Goal: Transaction & Acquisition: Purchase product/service

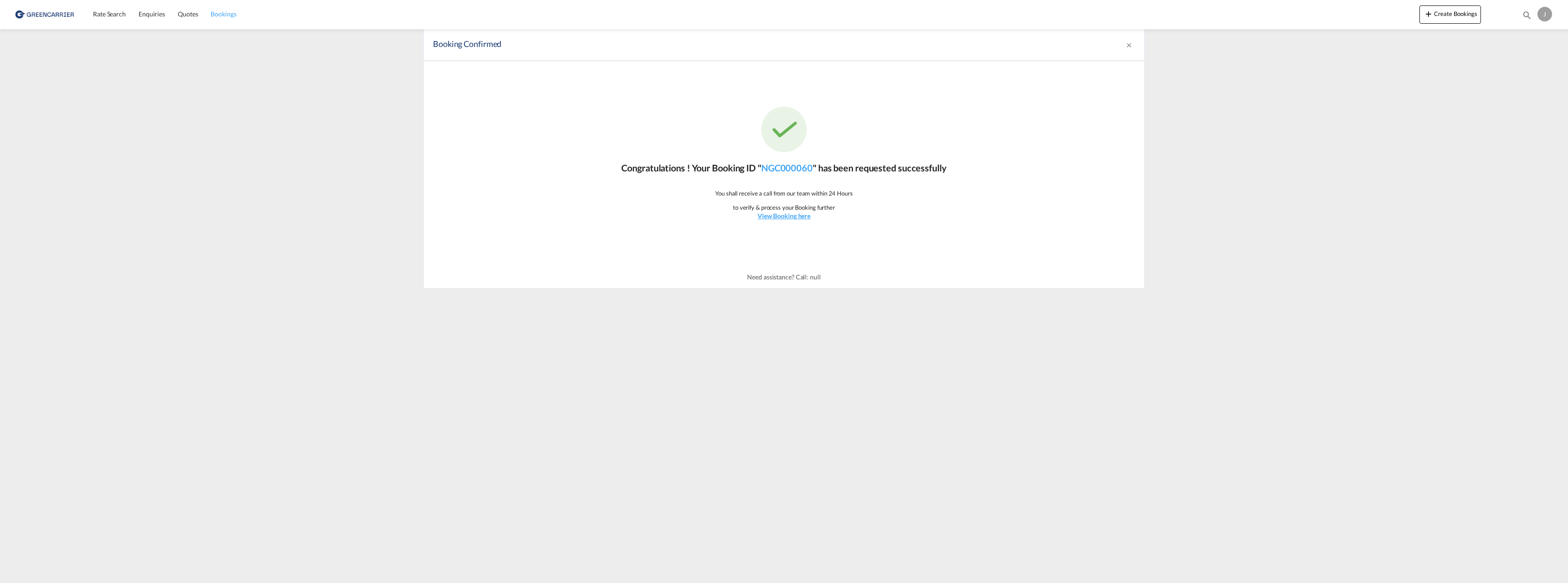
click at [233, 13] on span "Bookings" at bounding box center [223, 13] width 26 height 8
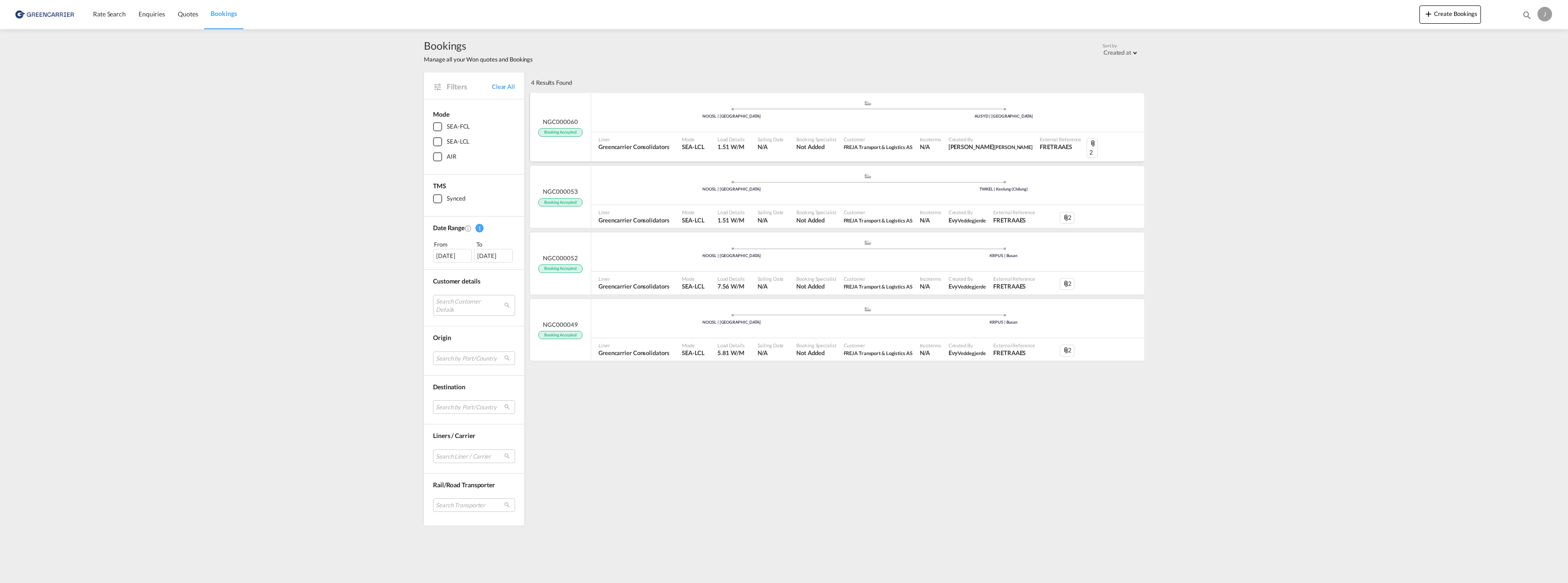
click at [561, 120] on span "NGC000060" at bounding box center [560, 121] width 35 height 8
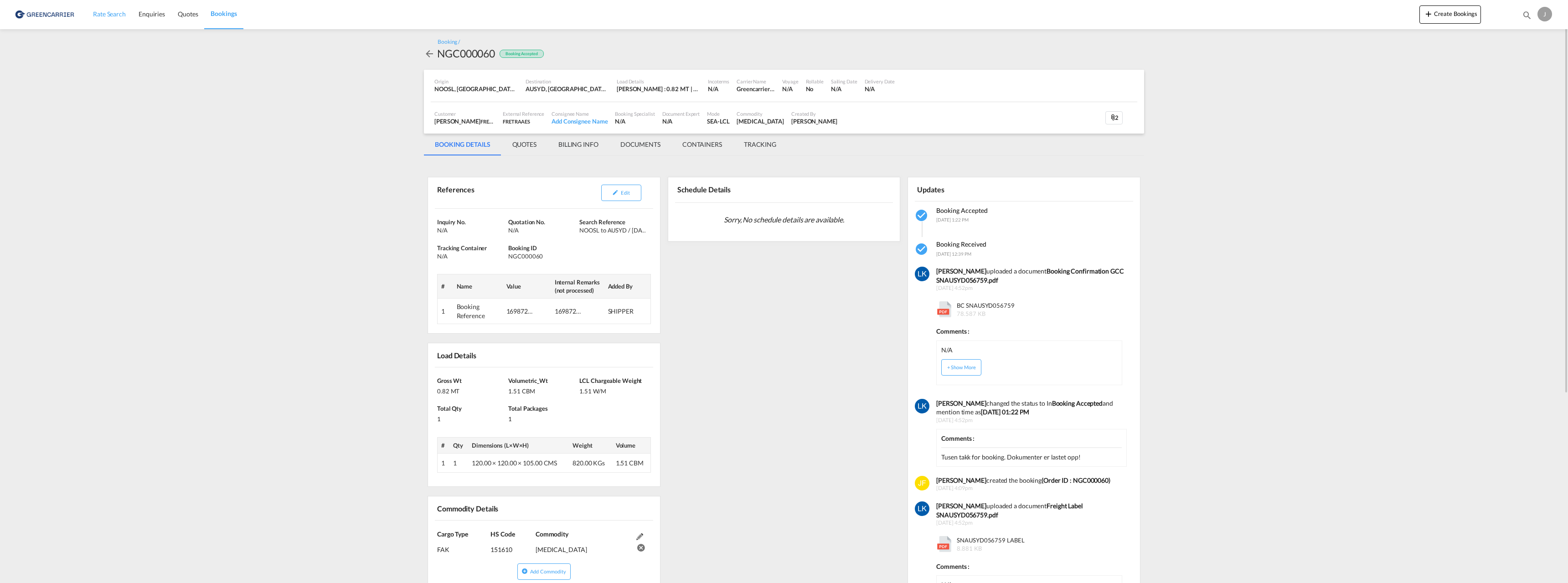
click at [119, 13] on span "Rate Search" at bounding box center [110, 13] width 33 height 8
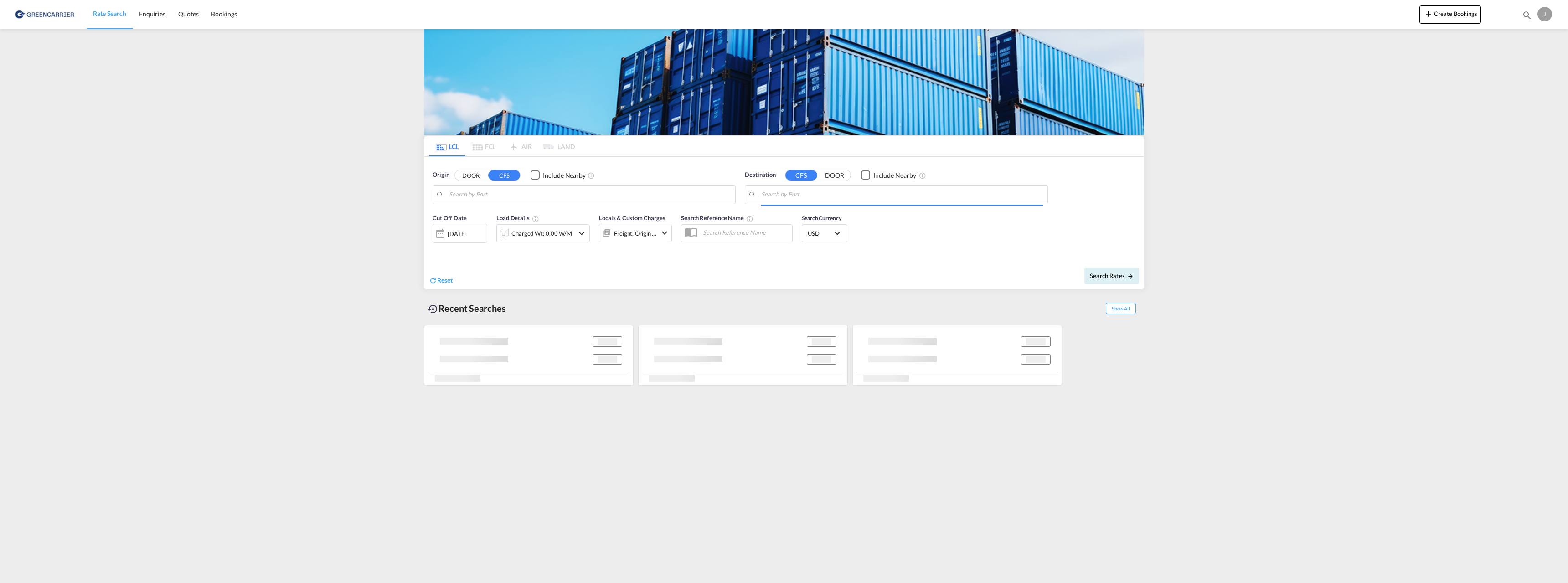
type input "[GEOGRAPHIC_DATA], NOOSL"
type input "[GEOGRAPHIC_DATA], AUSYD"
click at [570, 229] on div "Charged Wt: 1.51 W/M" at bounding box center [542, 233] width 61 height 13
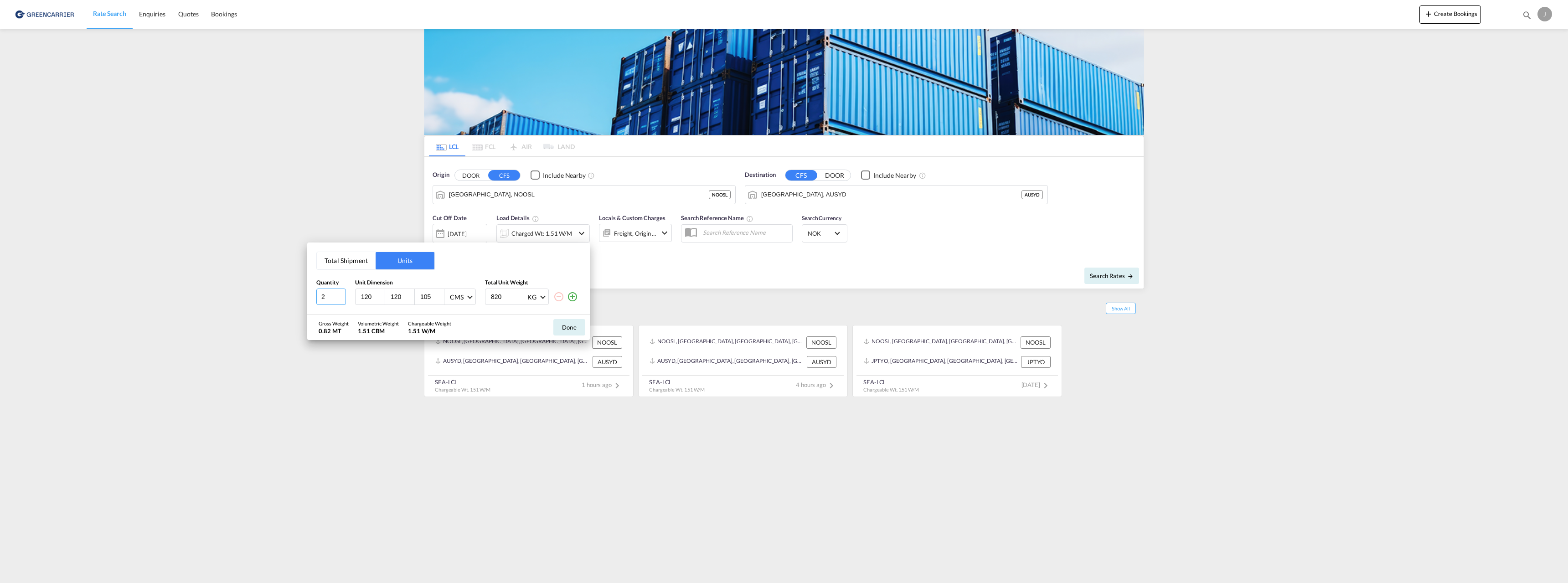
type input "2"
click at [342, 293] on input "2" at bounding box center [331, 296] width 30 height 16
click at [569, 329] on button "Done" at bounding box center [569, 327] width 32 height 16
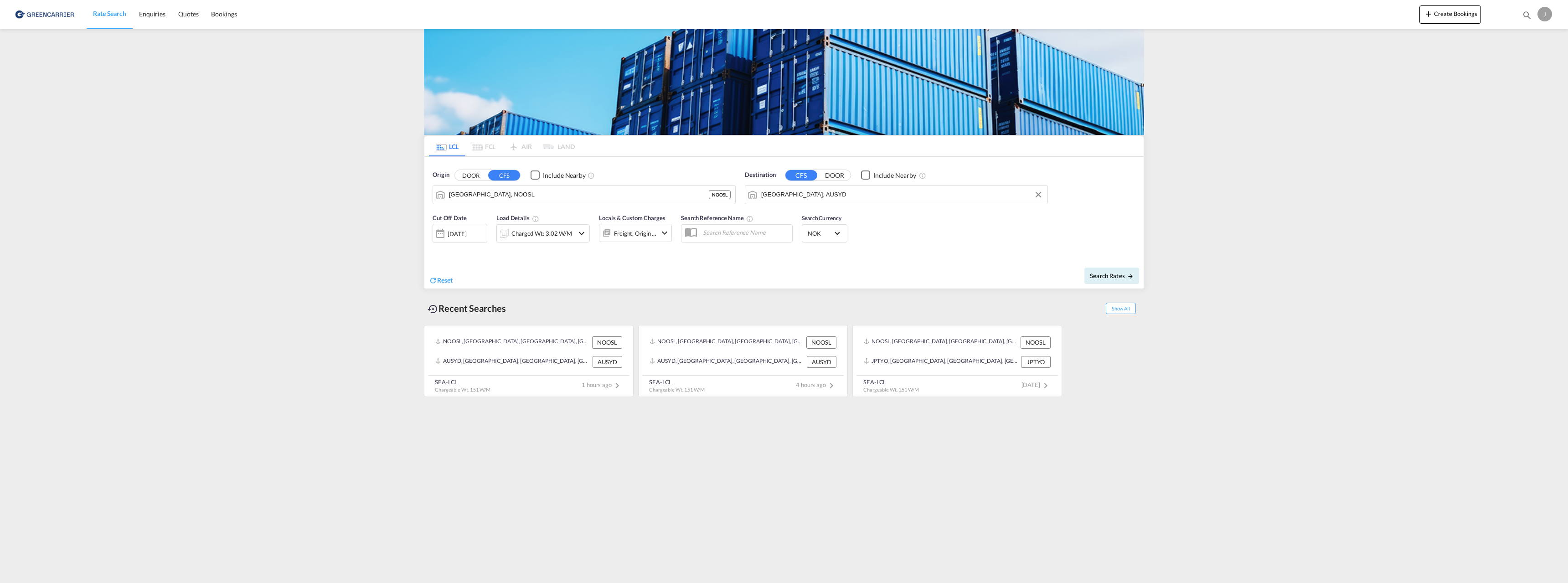
click at [845, 192] on input "[GEOGRAPHIC_DATA], AUSYD" at bounding box center [902, 195] width 282 height 13
click at [845, 192] on input "[GEOGRAPHIC_DATA], AUSYD" at bounding box center [902, 195] width 282 height 13
click at [800, 217] on div "Haip hong Viet Nam VNHPH" at bounding box center [831, 219] width 173 height 27
type input "Haiphong, VNHPH"
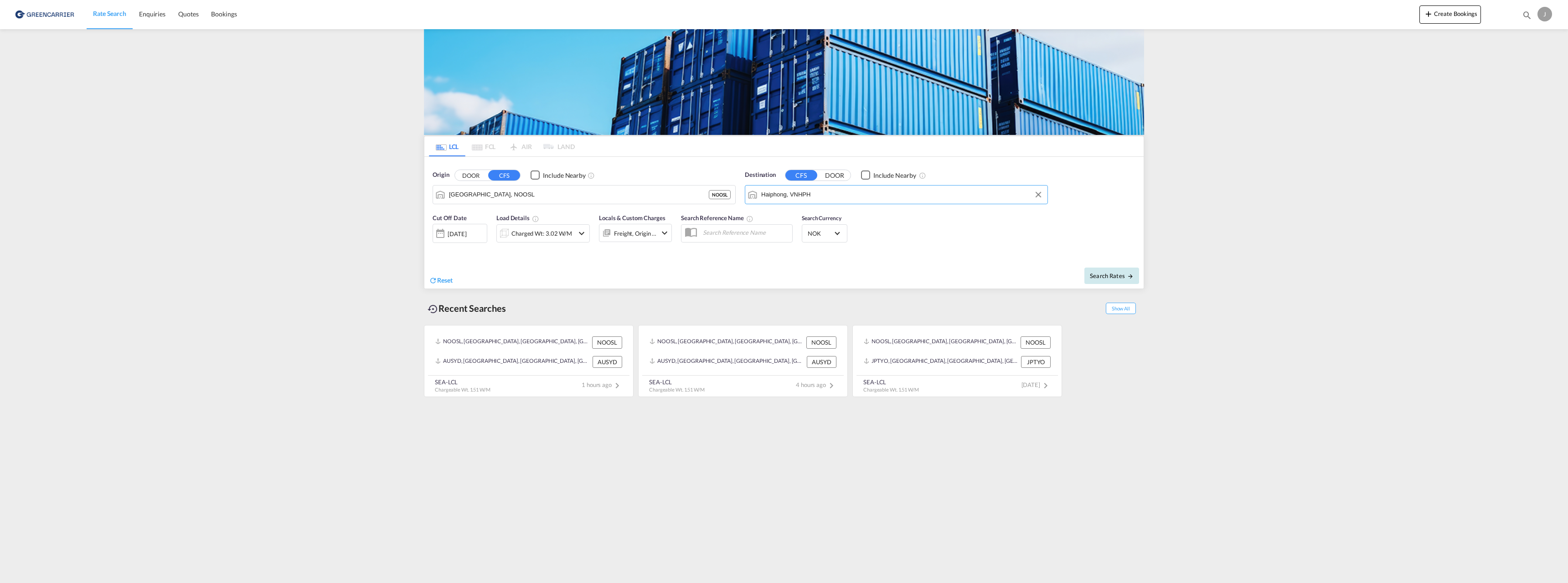
click at [1107, 272] on span "Search Rates" at bounding box center [1111, 276] width 44 height 7
type input "NOOSL to VNHPH / [DATE]"
